Goal: Task Accomplishment & Management: Manage account settings

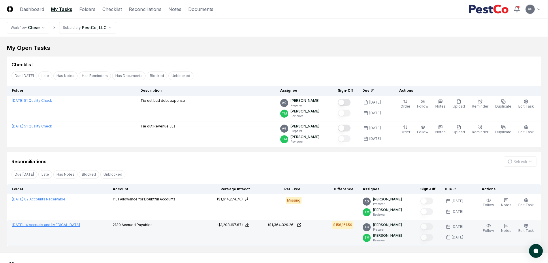
click at [61, 226] on link "[DATE] : 14 Accruals and [MEDICAL_DATA]" at bounding box center [46, 225] width 68 height 4
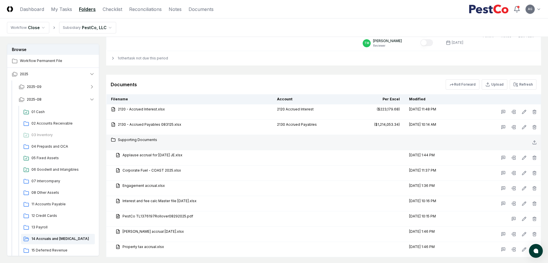
scroll to position [757, 0]
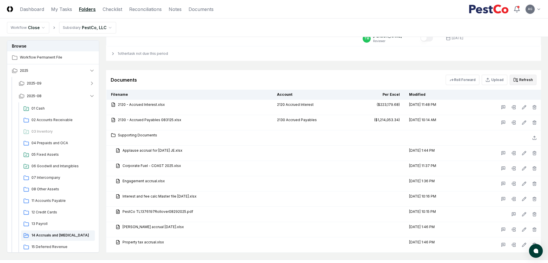
click at [524, 79] on button "Refresh" at bounding box center [523, 80] width 27 height 10
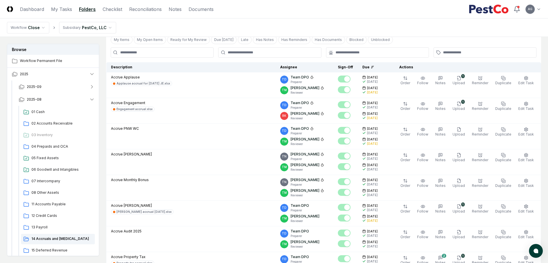
scroll to position [0, 0]
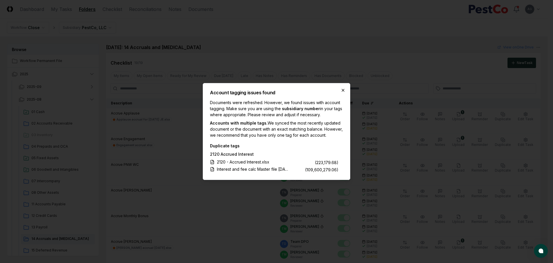
click at [343, 89] on icon "button" at bounding box center [343, 90] width 2 height 2
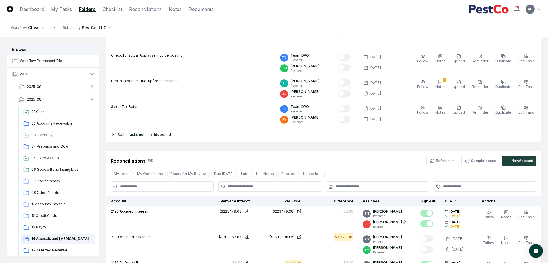
scroll to position [576, 0]
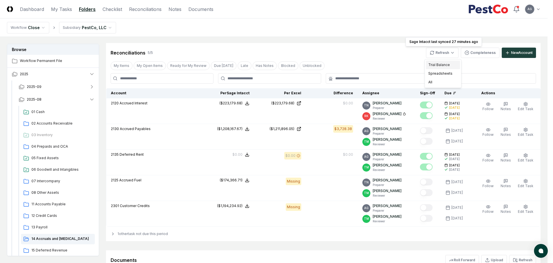
click at [442, 64] on div "Trial Balance" at bounding box center [443, 65] width 34 height 9
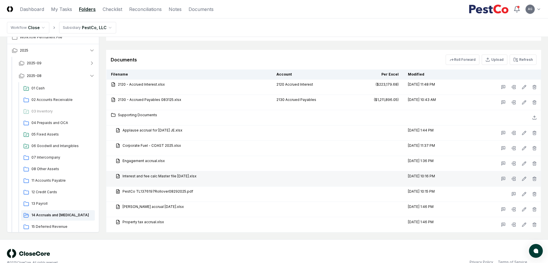
scroll to position [788, 0]
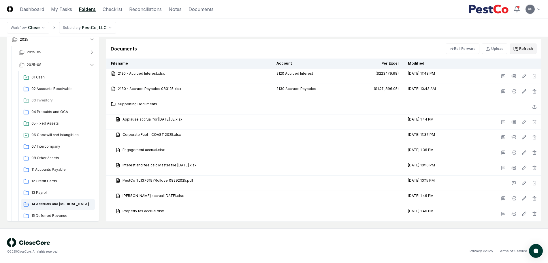
click at [532, 48] on button "Refresh" at bounding box center [523, 49] width 27 height 10
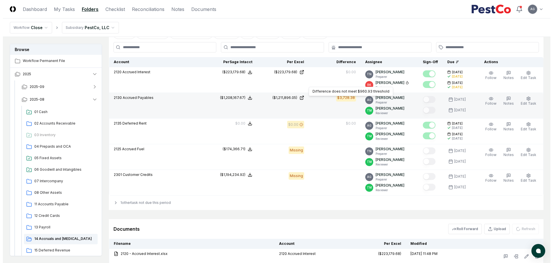
scroll to position [572, 0]
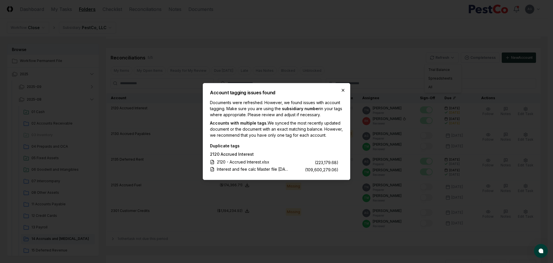
click at [344, 89] on icon "button" at bounding box center [343, 90] width 2 height 2
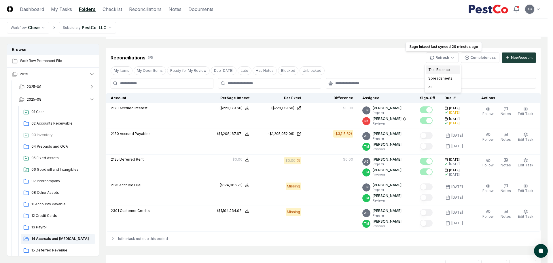
click at [432, 69] on div "Trial Balance" at bounding box center [443, 69] width 34 height 9
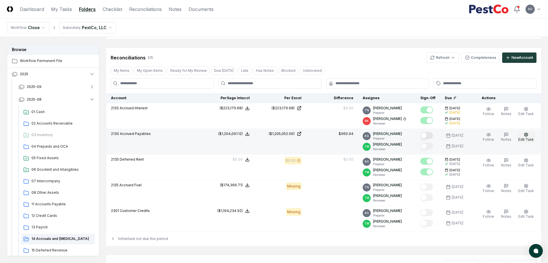
click at [524, 135] on icon "button" at bounding box center [526, 134] width 5 height 5
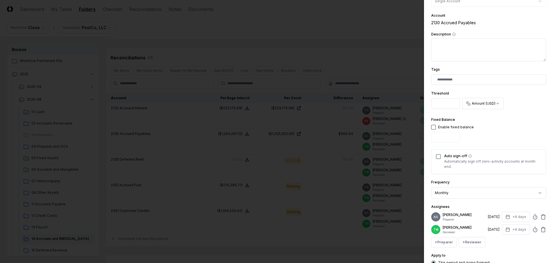
scroll to position [108, 0]
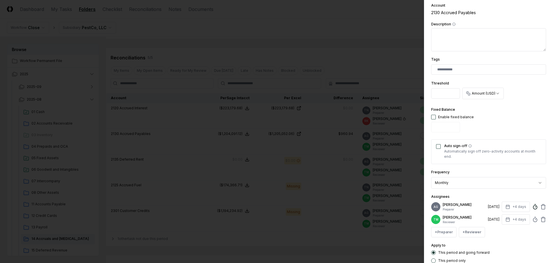
click at [533, 208] on icon at bounding box center [536, 207] width 6 height 6
type input "*"
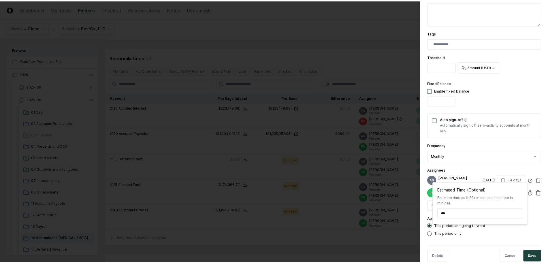
scroll to position [144, 0]
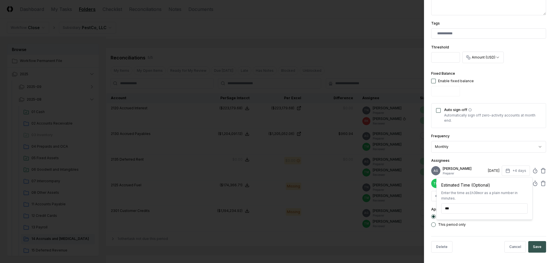
type input "*****"
click at [537, 253] on button "Save" at bounding box center [538, 247] width 18 height 12
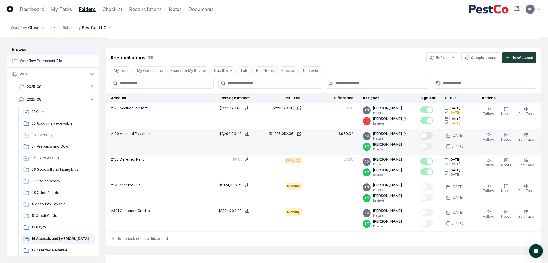
click at [433, 137] on button "Mark complete" at bounding box center [426, 135] width 13 height 7
click at [58, 12] on link "My Tasks" at bounding box center [61, 9] width 21 height 7
